Goal: Transaction & Acquisition: Purchase product/service

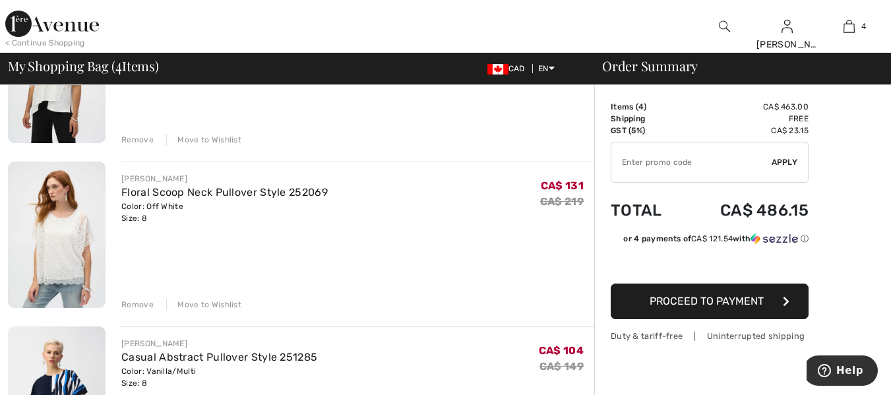
scroll to position [198, 0]
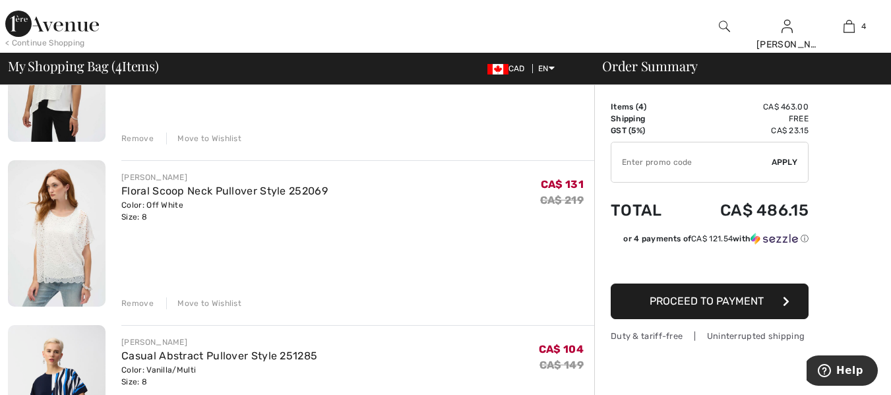
click at [134, 137] on div "Remove" at bounding box center [137, 139] width 32 height 12
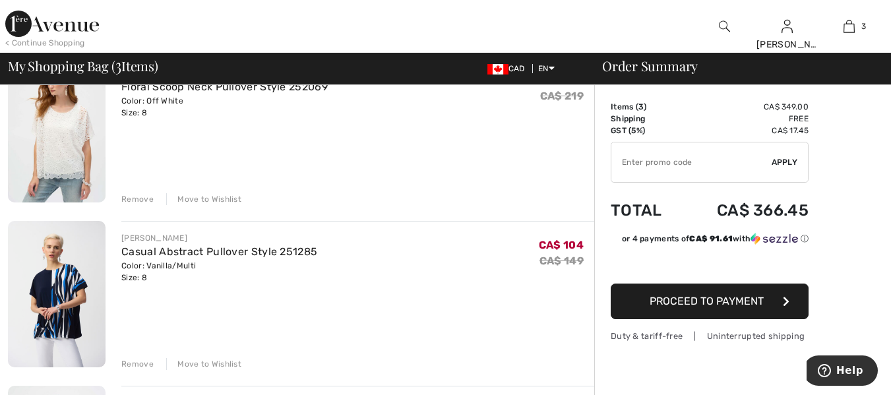
scroll to position [116, 0]
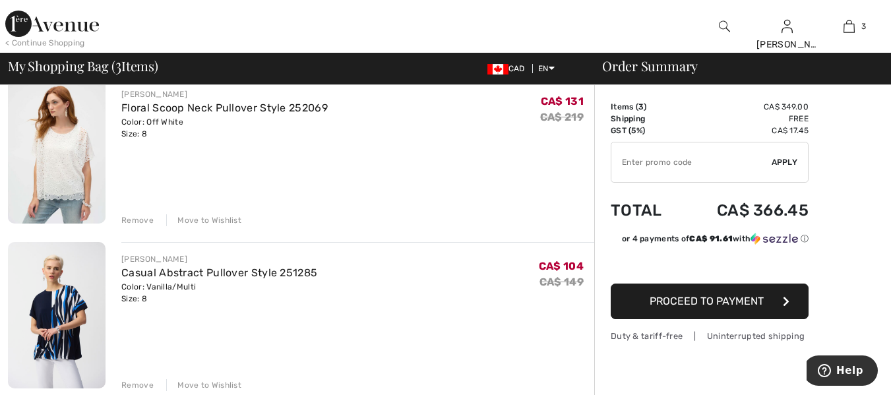
click at [142, 387] on div "Remove" at bounding box center [137, 385] width 32 height 12
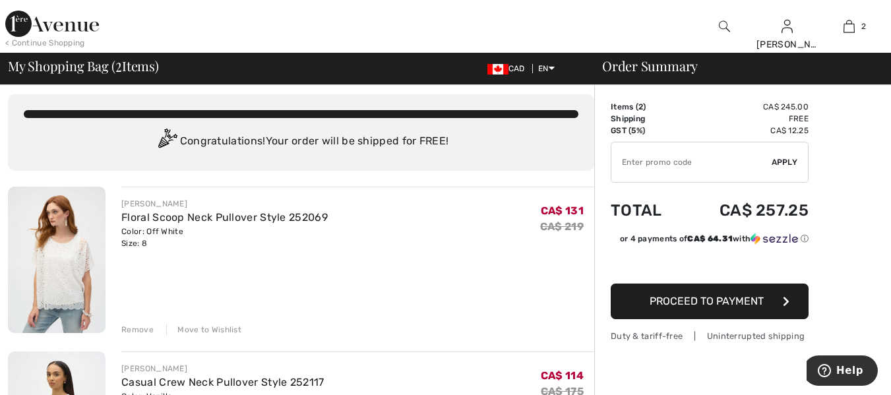
scroll to position [0, 0]
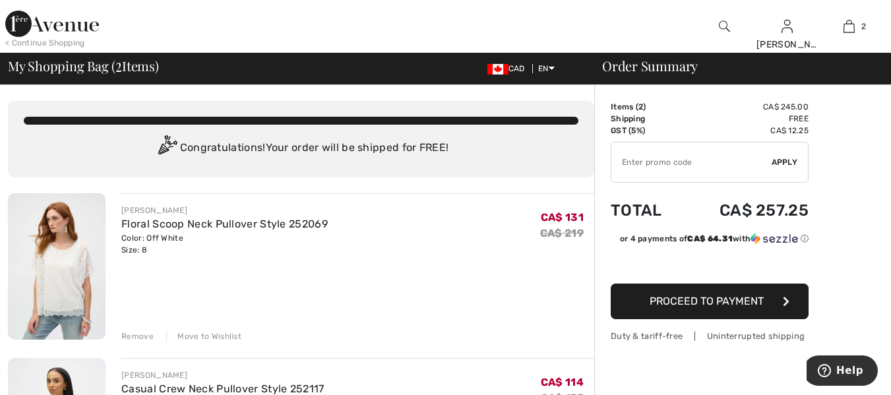
click at [67, 265] on img at bounding box center [57, 266] width 98 height 146
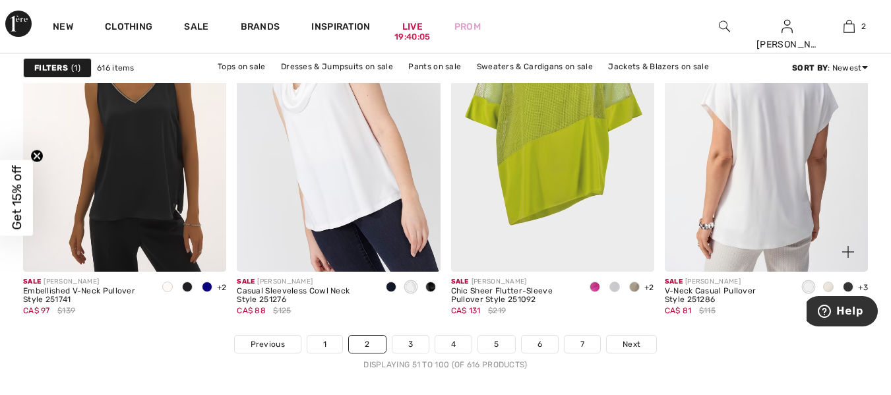
scroll to position [5674, 0]
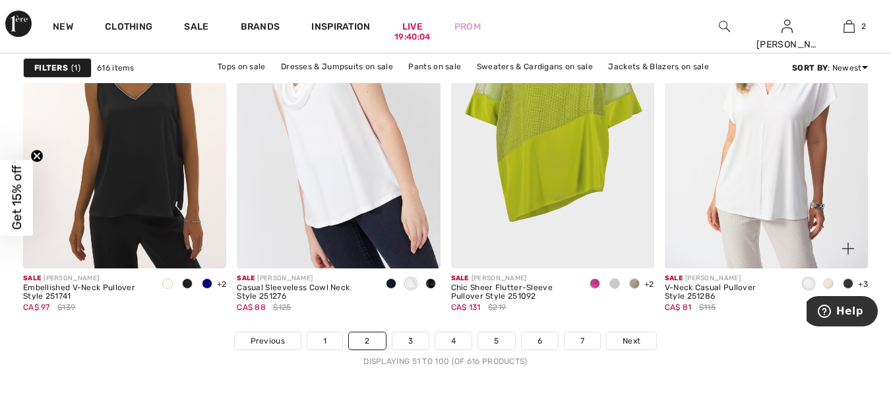
click at [827, 285] on span at bounding box center [828, 283] width 11 height 11
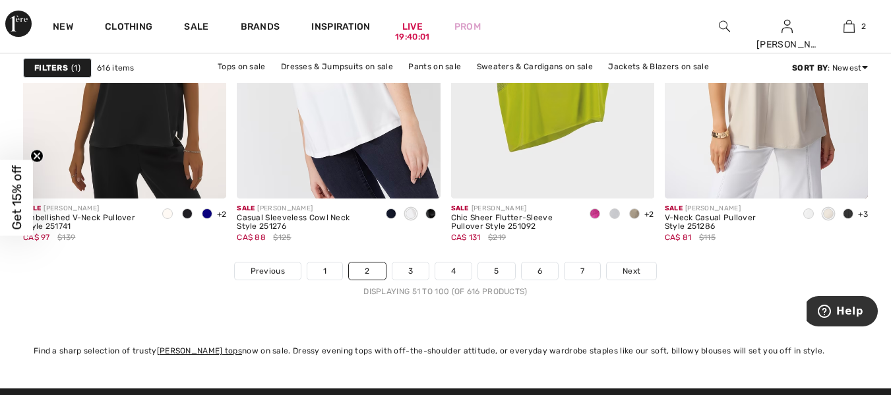
scroll to position [5806, 0]
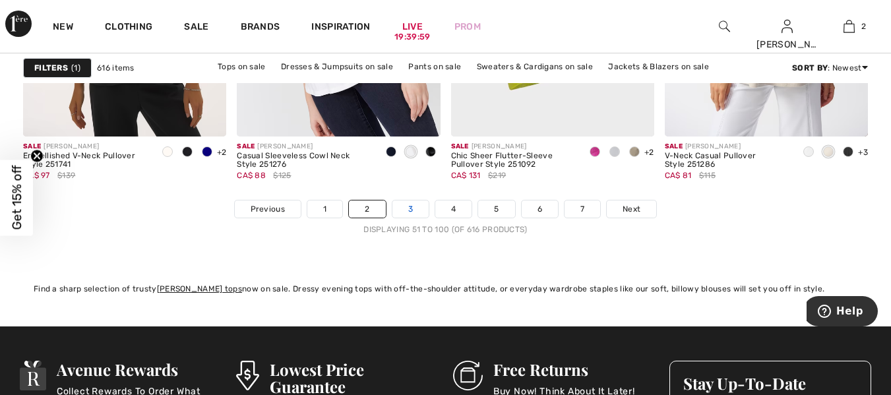
click at [407, 208] on link "3" at bounding box center [411, 209] width 36 height 17
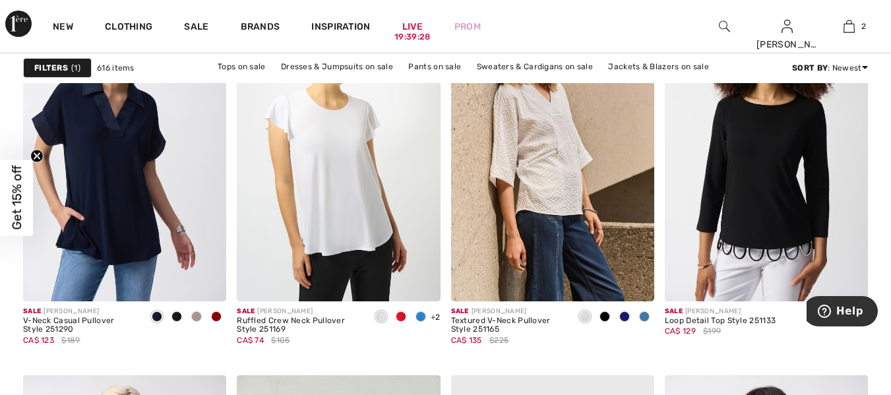
scroll to position [3959, 0]
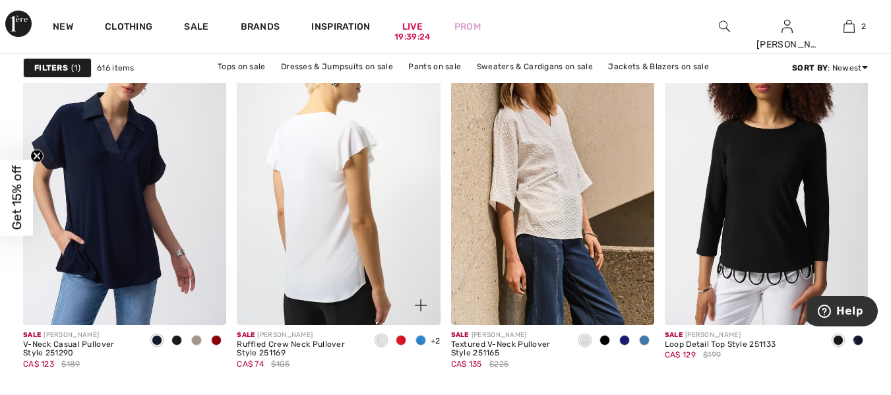
click at [344, 234] on img at bounding box center [338, 172] width 203 height 305
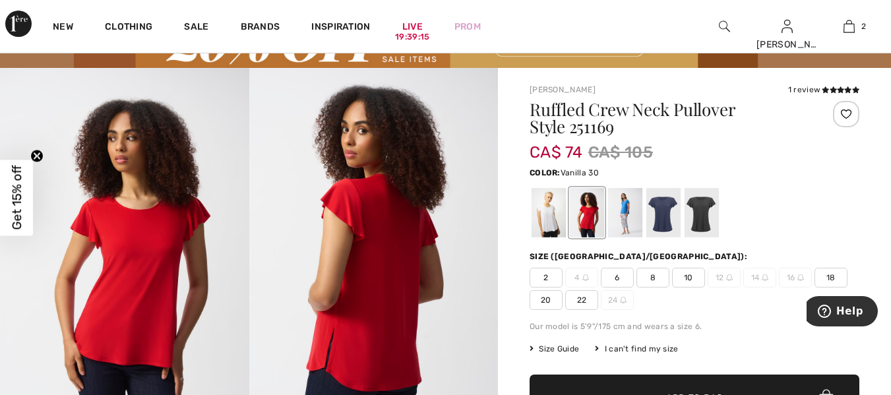
click at [548, 214] on div at bounding box center [549, 213] width 34 height 49
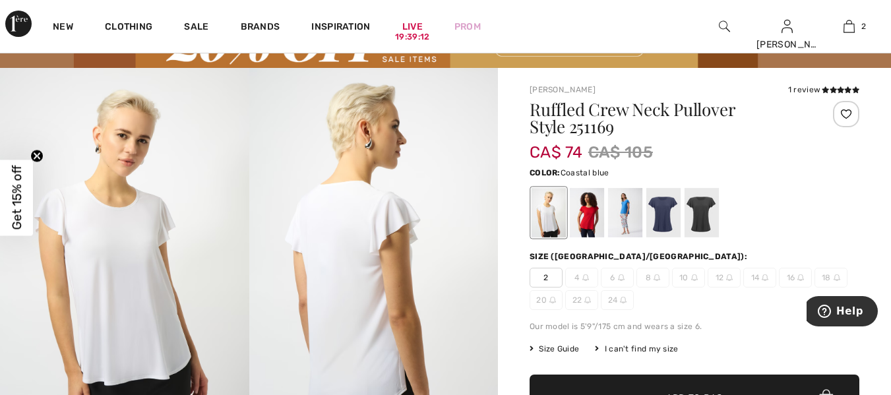
click at [623, 214] on div at bounding box center [625, 213] width 34 height 49
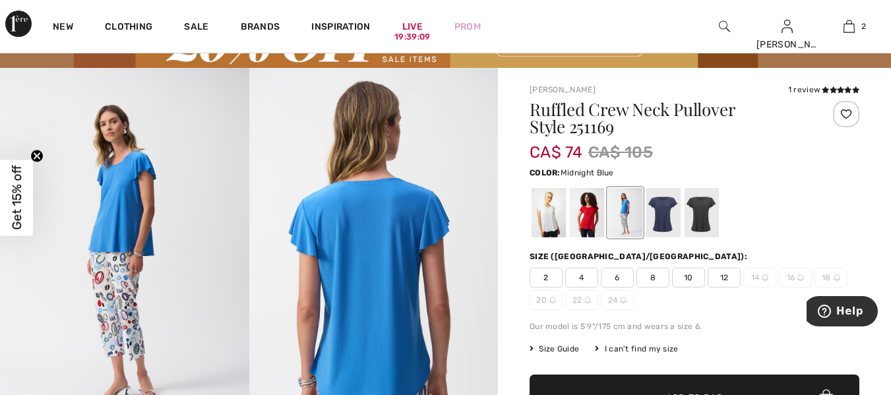
click at [665, 212] on div at bounding box center [664, 213] width 34 height 49
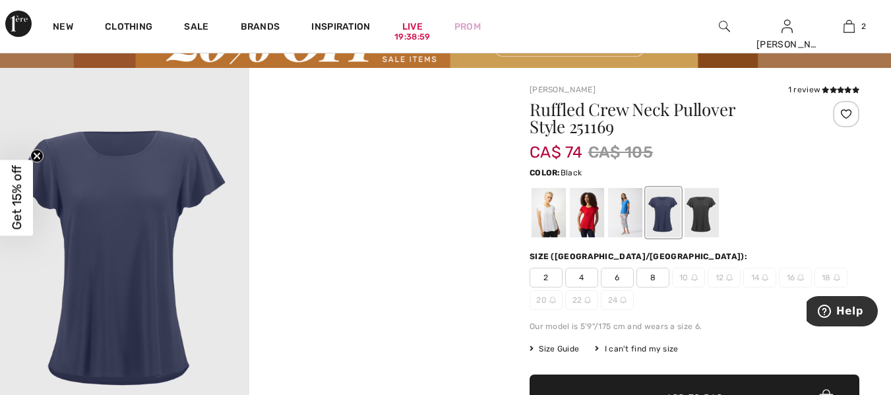
click at [709, 214] on div at bounding box center [702, 213] width 34 height 49
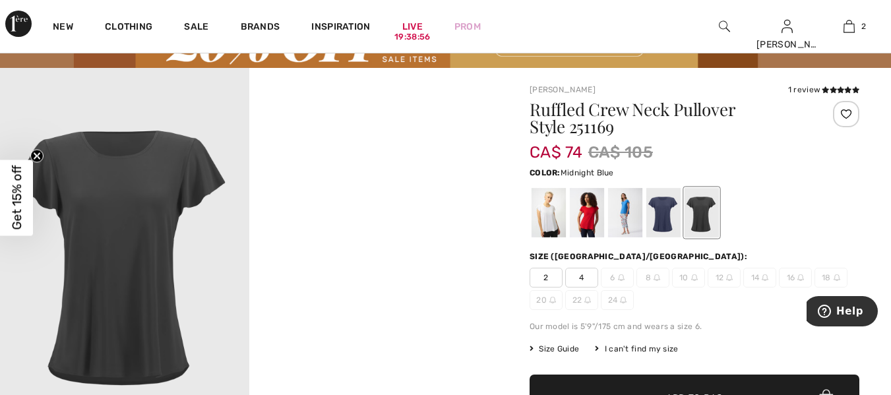
click at [660, 211] on div at bounding box center [664, 213] width 34 height 49
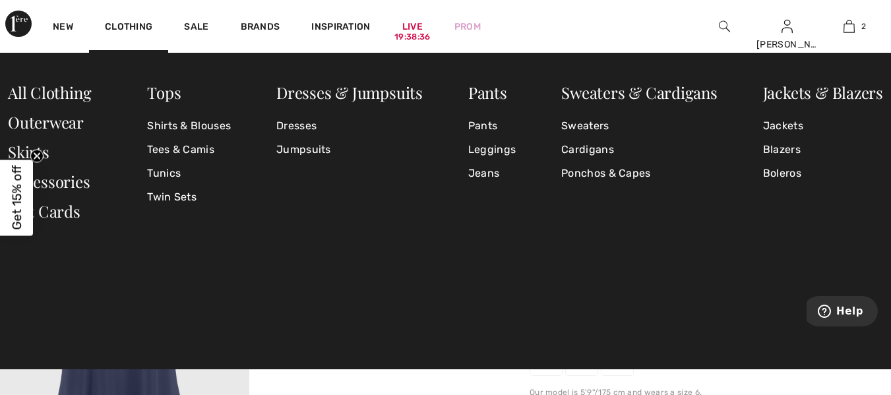
scroll to position [132, 0]
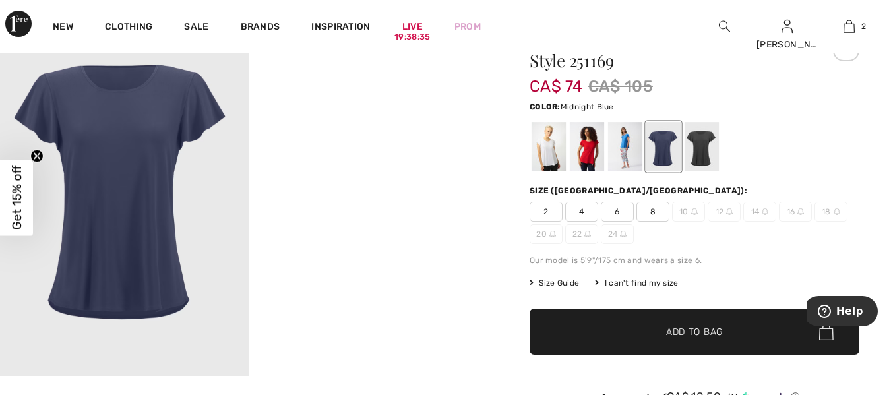
click at [769, 384] on div "or 4 payments of CA$ 18.50 with ⓘ" at bounding box center [695, 399] width 330 height 49
click at [587, 147] on div at bounding box center [587, 147] width 34 height 49
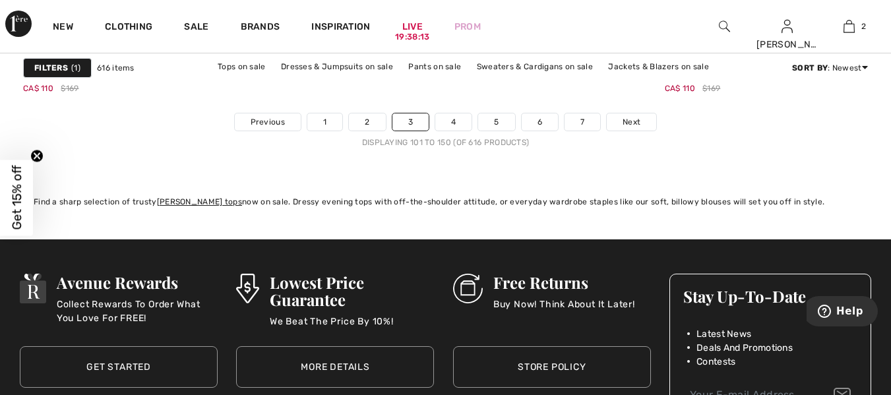
scroll to position [5872, 0]
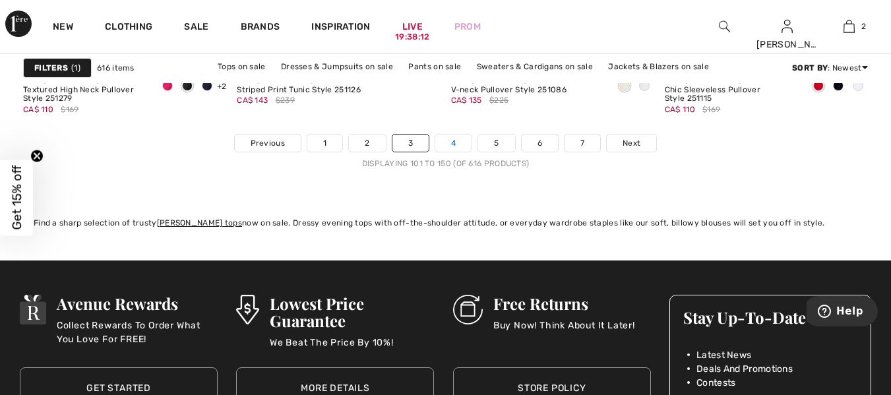
click at [449, 143] on link "4" at bounding box center [453, 143] width 36 height 17
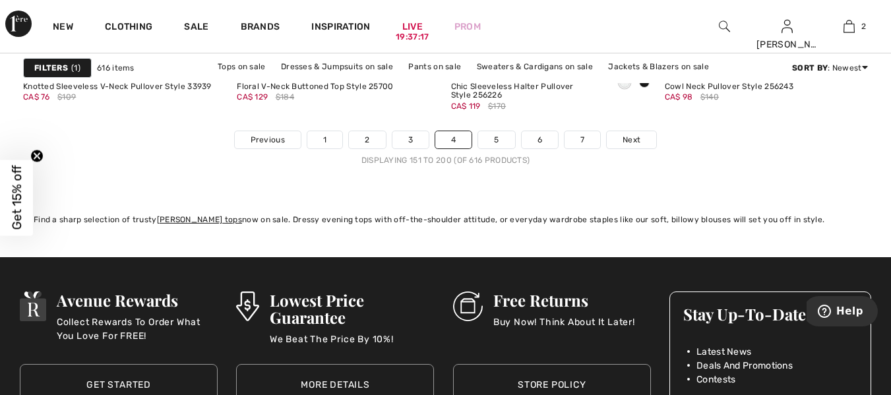
scroll to position [5872, 0]
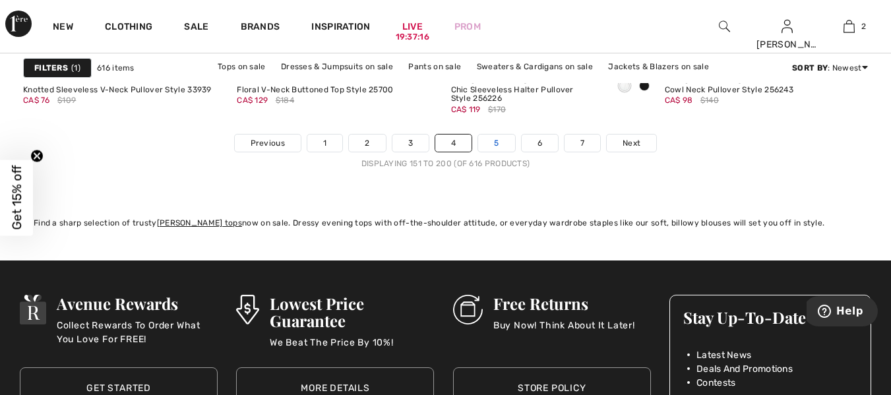
click at [495, 143] on link "5" at bounding box center [496, 143] width 36 height 17
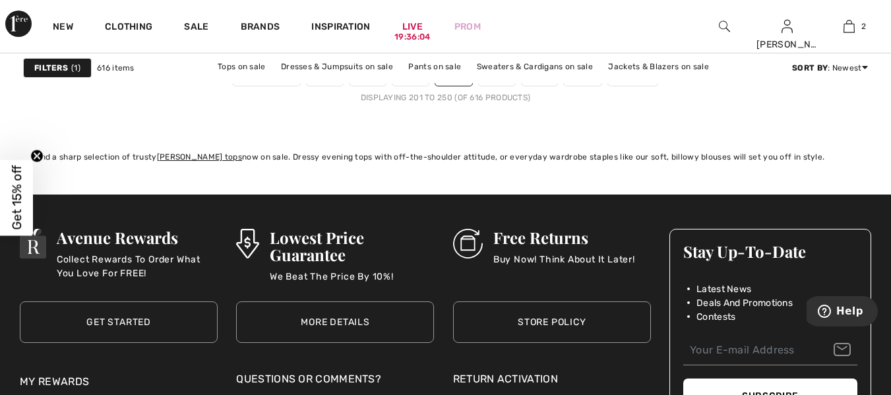
scroll to position [5806, 0]
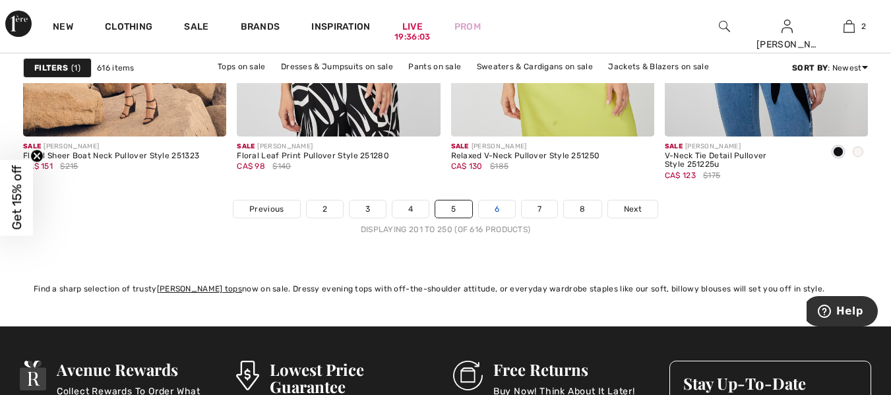
click at [495, 207] on link "6" at bounding box center [497, 209] width 36 height 17
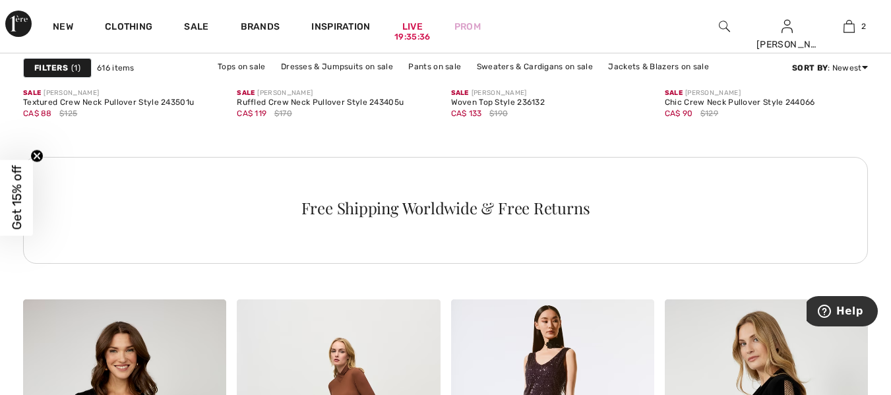
scroll to position [4618, 0]
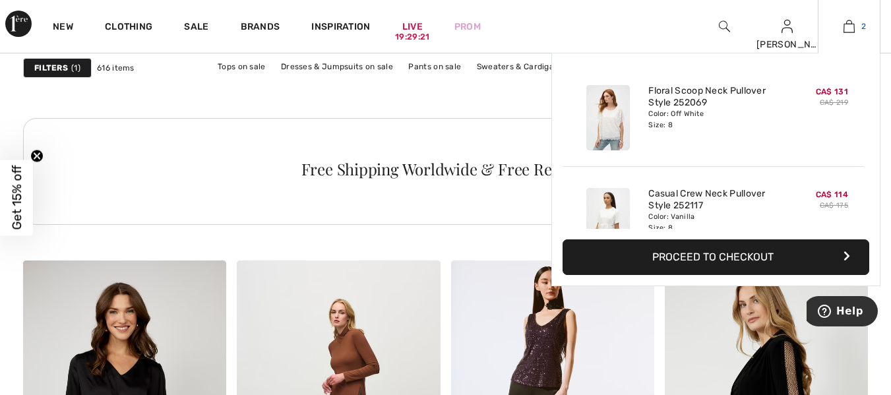
click at [850, 26] on img at bounding box center [849, 26] width 11 height 16
